Goal: Information Seeking & Learning: Learn about a topic

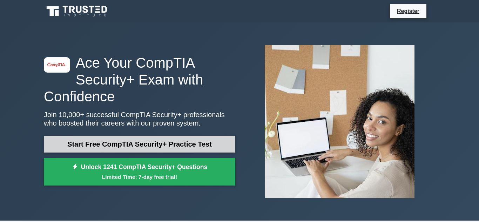
click at [116, 146] on link "Start Free CompTIA Security+ Practice Test" at bounding box center [139, 144] width 191 height 17
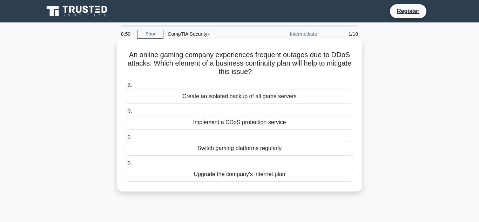
click at [187, 93] on div "Create an isolated backup of all game servers" at bounding box center [239, 96] width 227 height 15
click at [126, 87] on input "a. Create an isolated backup of all game servers" at bounding box center [126, 85] width 0 height 5
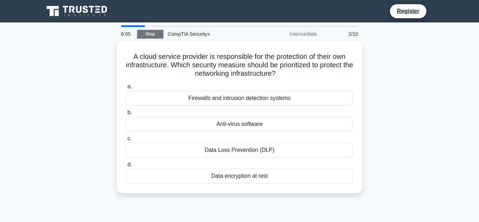
click at [143, 34] on link "Stop" at bounding box center [150, 34] width 26 height 9
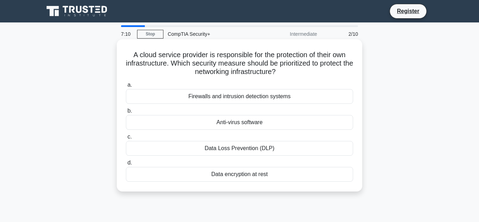
click at [215, 148] on div "Data Loss Prevention (DLP)" at bounding box center [239, 148] width 227 height 15
click at [126, 139] on input "c. Data Loss Prevention (DLP)" at bounding box center [126, 137] width 0 height 5
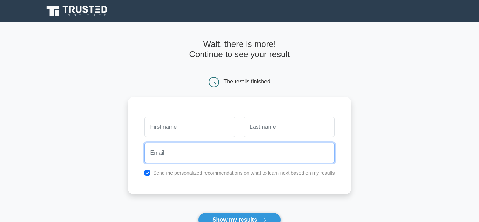
click at [215, 148] on input "email" at bounding box center [239, 153] width 190 height 20
